Goal: Task Accomplishment & Management: Complete application form

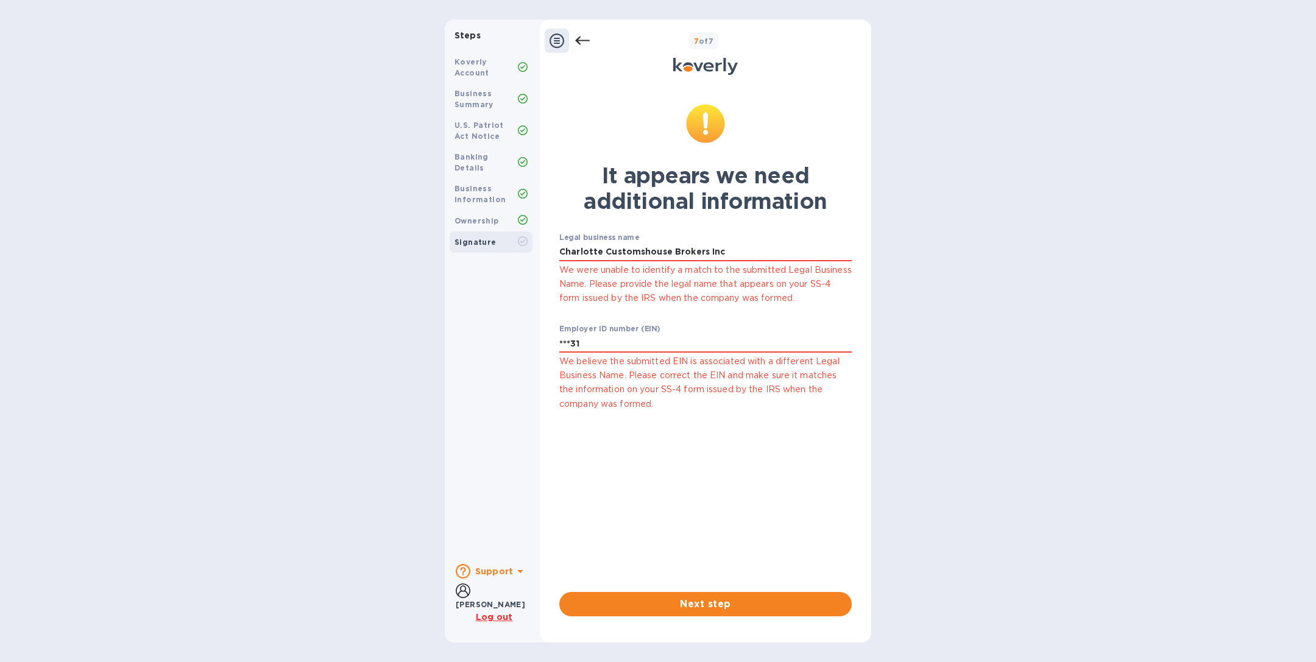
click at [586, 44] on icon at bounding box center [582, 41] width 15 height 15
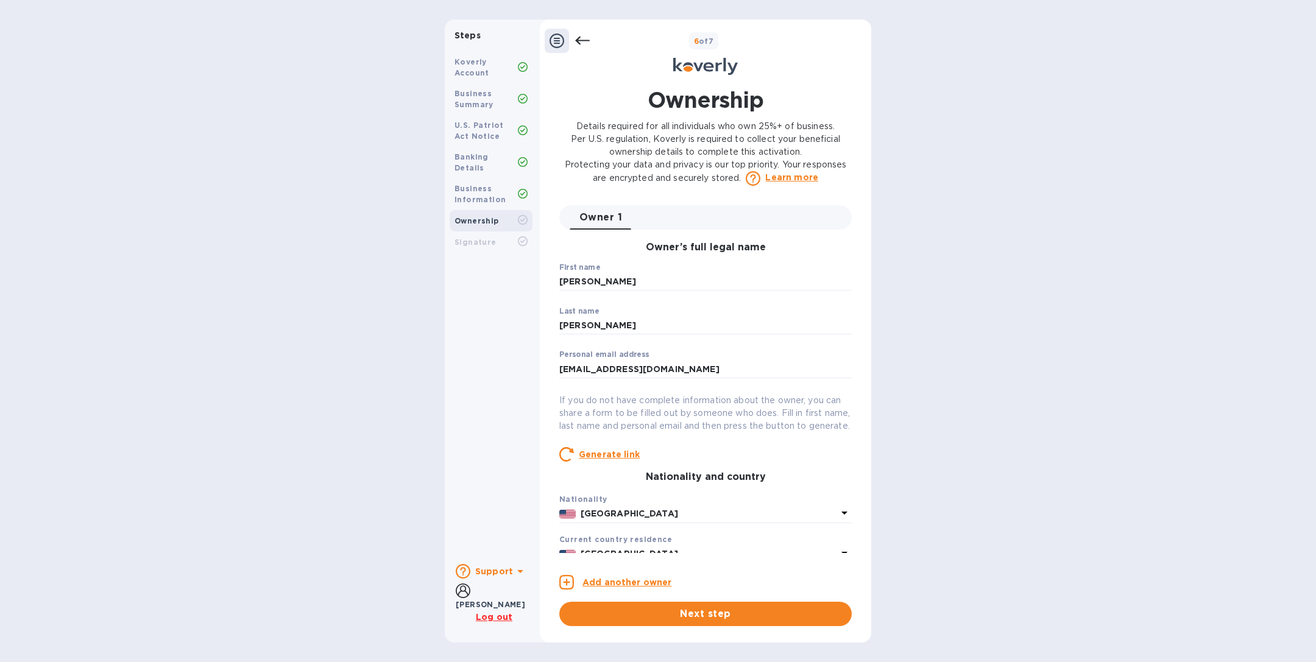
click at [586, 44] on icon at bounding box center [582, 41] width 15 height 15
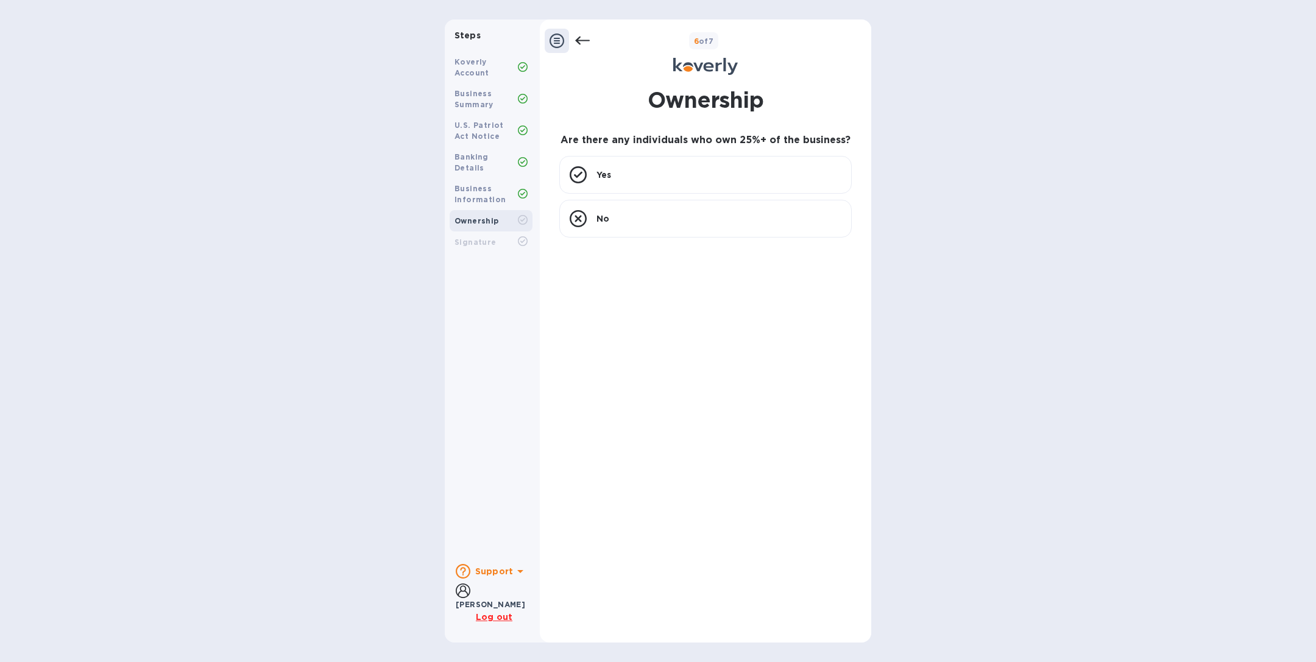
click at [586, 44] on icon at bounding box center [582, 41] width 15 height 15
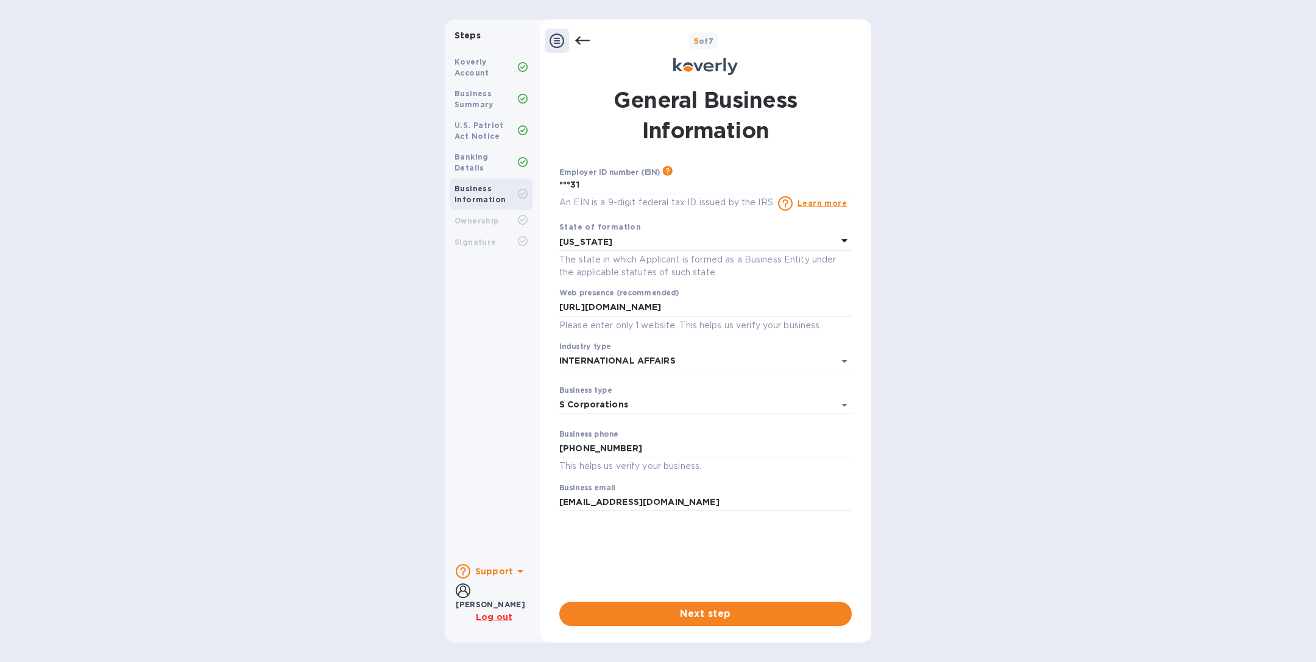
click at [586, 44] on icon at bounding box center [582, 41] width 15 height 15
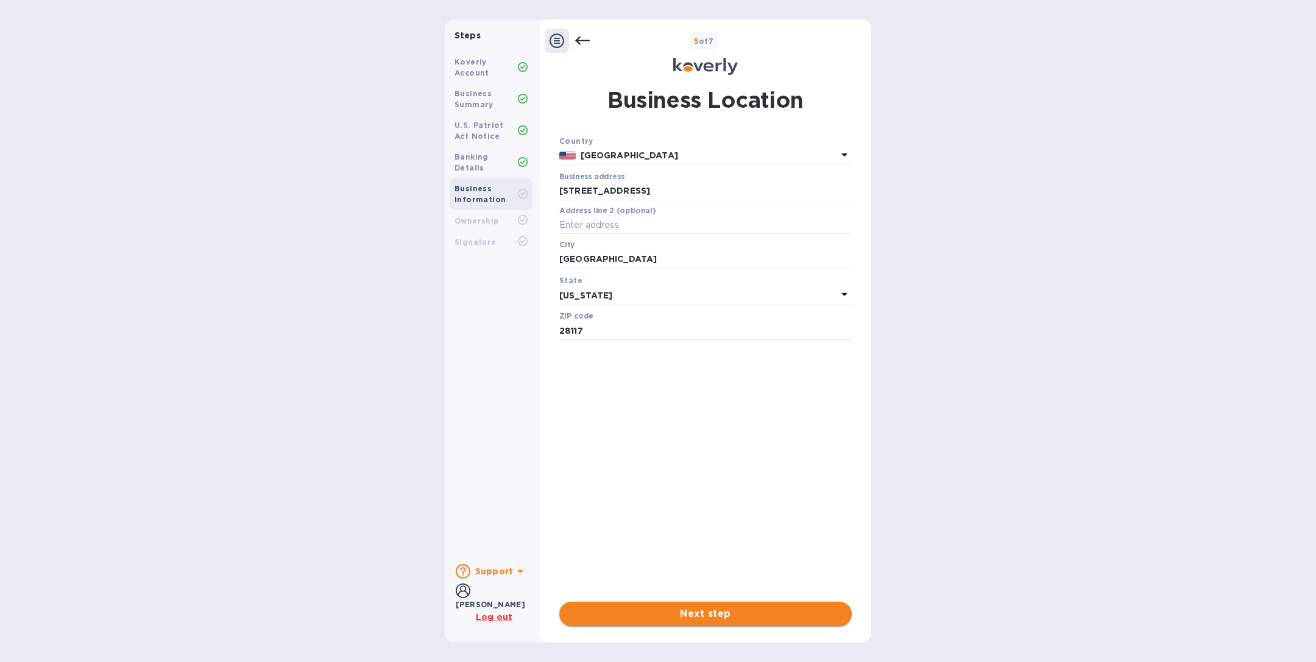
click at [690, 620] on span "Next step" at bounding box center [705, 614] width 273 height 15
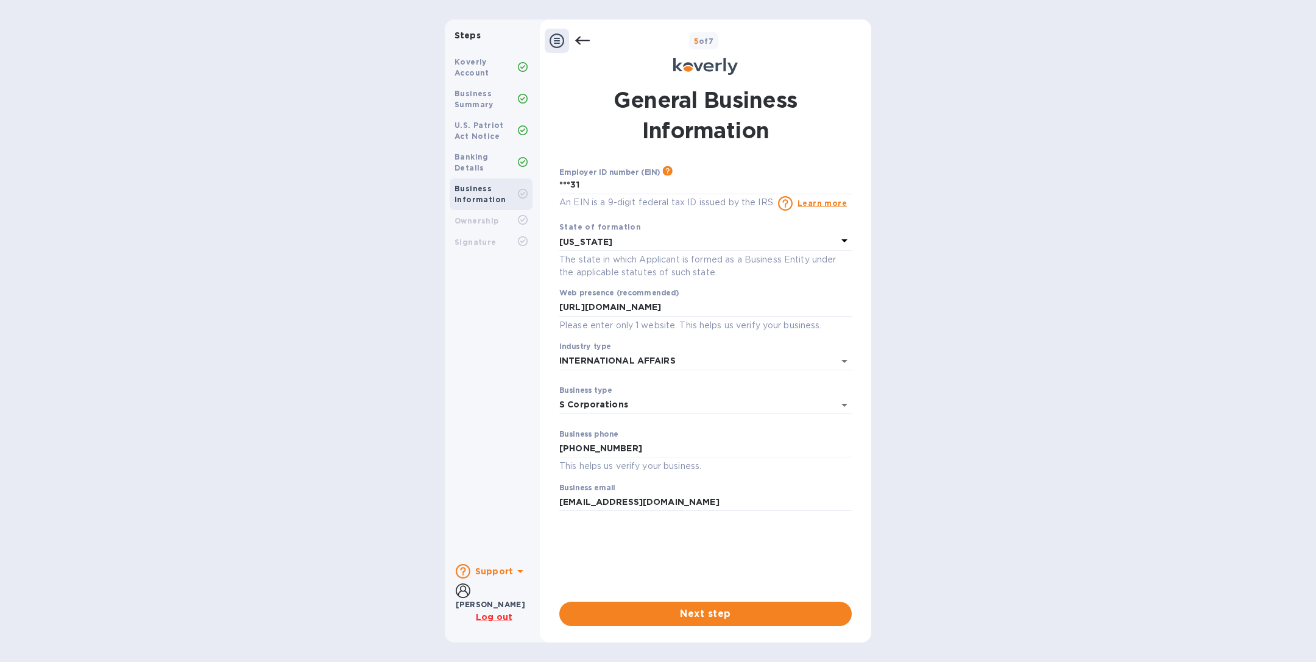
click at [690, 620] on span "Next step" at bounding box center [705, 614] width 273 height 15
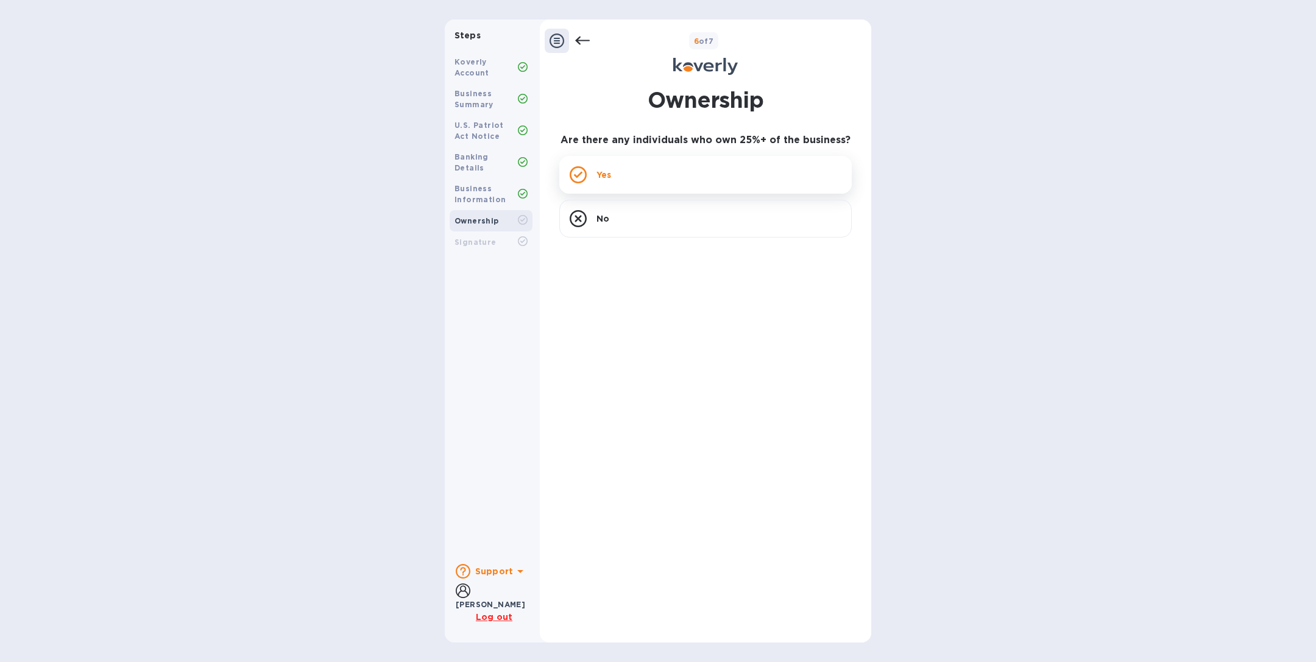
click at [656, 179] on div "Yes" at bounding box center [705, 175] width 292 height 38
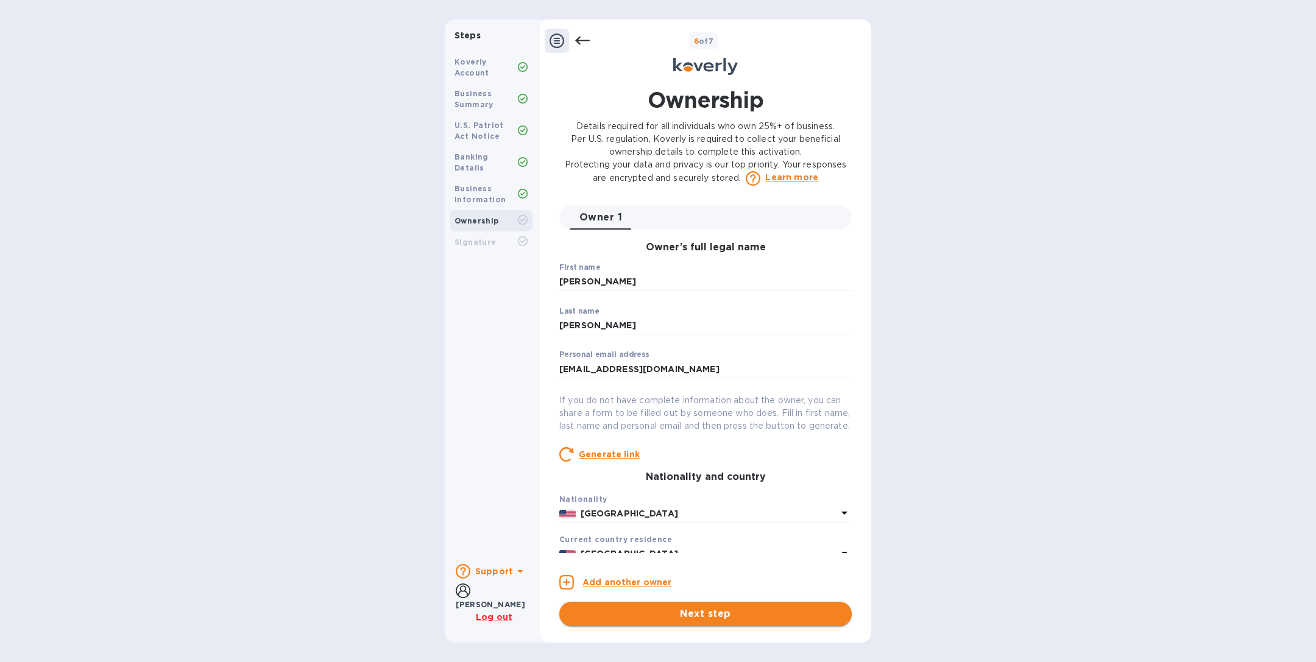
click at [695, 619] on span "Next step" at bounding box center [705, 614] width 273 height 15
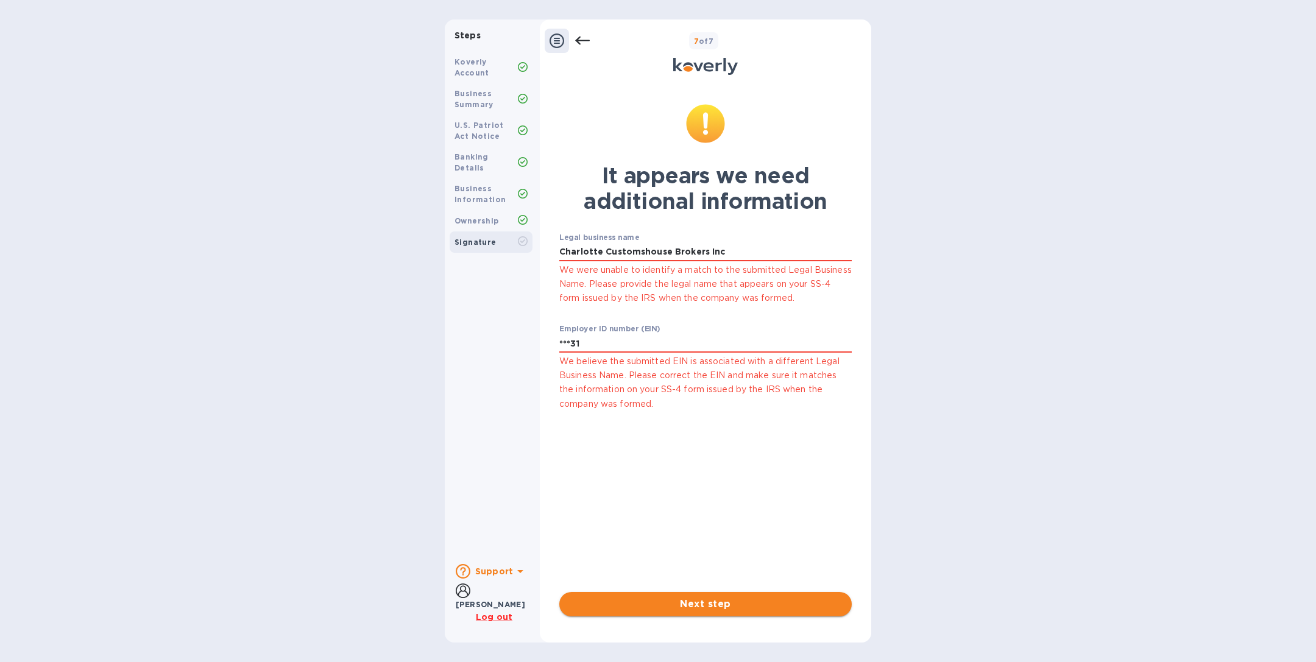
click at [744, 606] on span "Next step" at bounding box center [705, 604] width 273 height 15
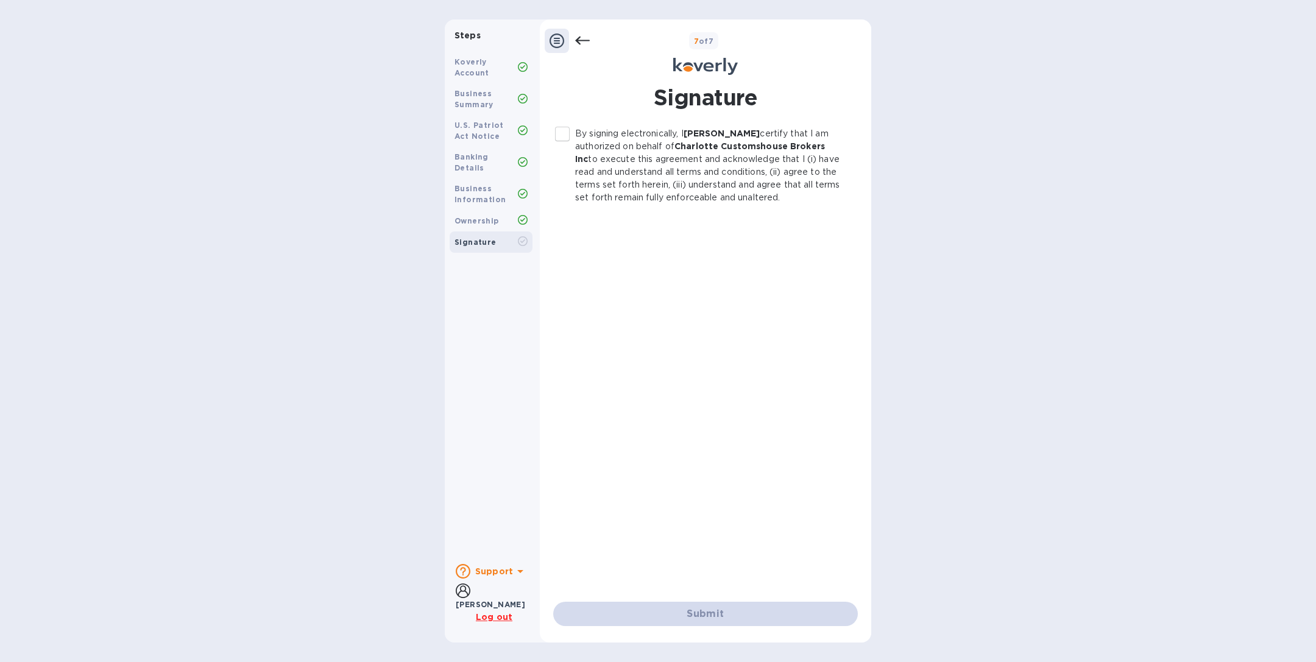
click at [565, 139] on input "By signing electronically, I [PERSON_NAME] certify that I am authorized on beha…" at bounding box center [563, 134] width 26 height 26
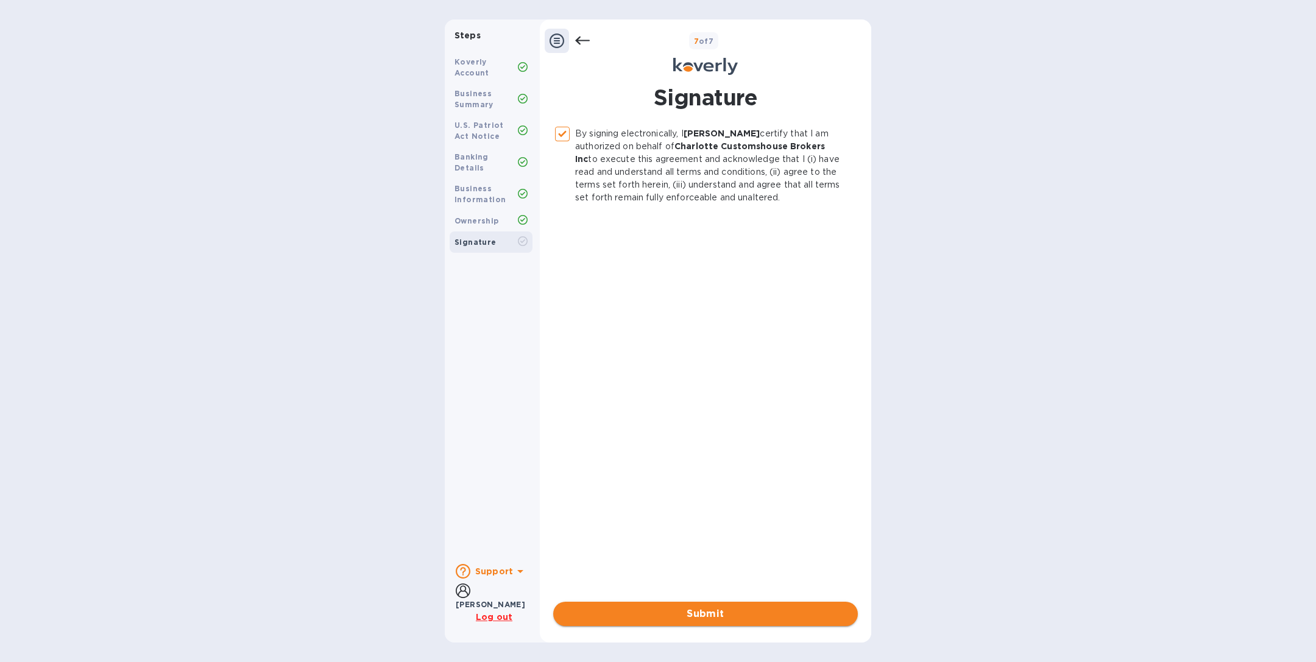
click at [676, 609] on span "Submit" at bounding box center [705, 614] width 285 height 15
checkbox input "false"
